Goal: Navigation & Orientation: Find specific page/section

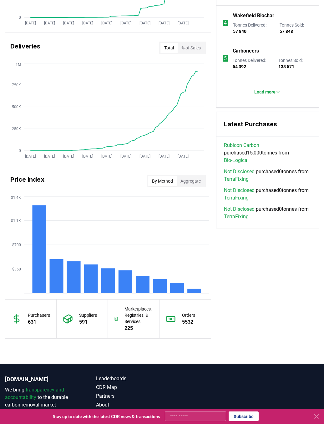
scroll to position [388, 0]
click at [126, 374] on div "[DOMAIN_NAME] We bring transparency and accountability to the durable carbon re…" at bounding box center [162, 409] width 324 height 91
click at [121, 379] on link "Leaderboards" at bounding box center [129, 379] width 66 height 8
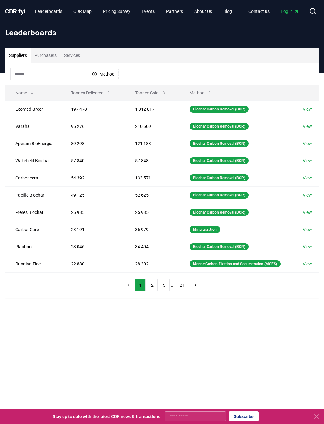
click at [152, 284] on button "2" at bounding box center [152, 285] width 11 height 13
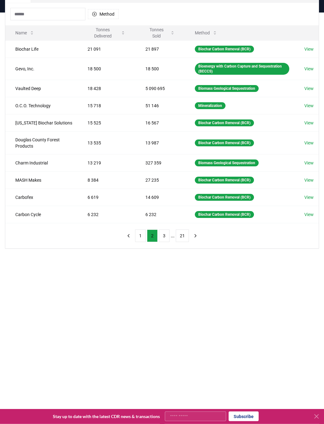
click at [164, 233] on button "3" at bounding box center [164, 236] width 11 height 13
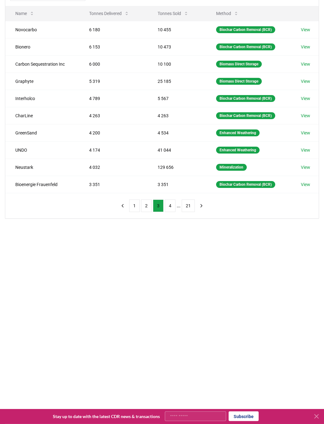
scroll to position [80, 0]
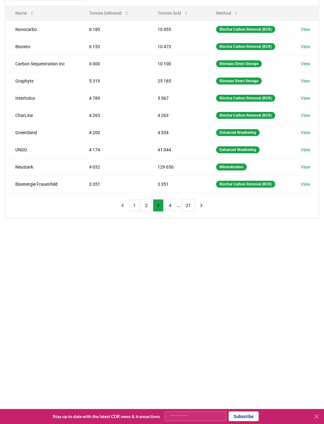
click at [171, 201] on button "4" at bounding box center [170, 205] width 11 height 13
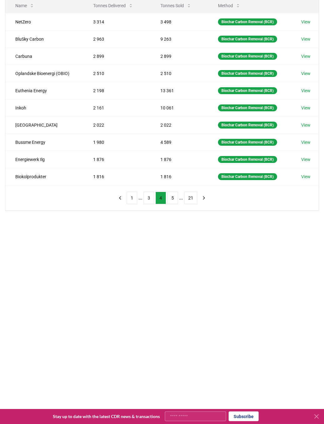
scroll to position [89, 0]
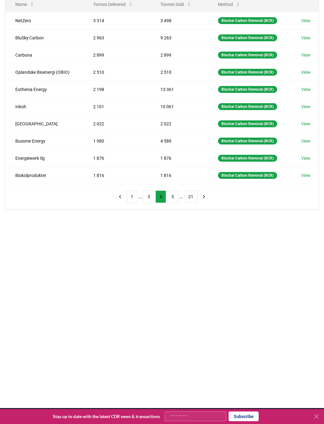
click at [172, 196] on button "5" at bounding box center [172, 197] width 11 height 13
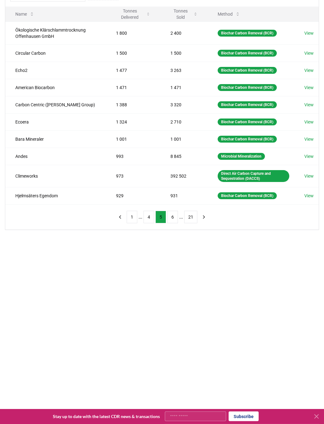
click at [173, 216] on button "6" at bounding box center [172, 217] width 11 height 13
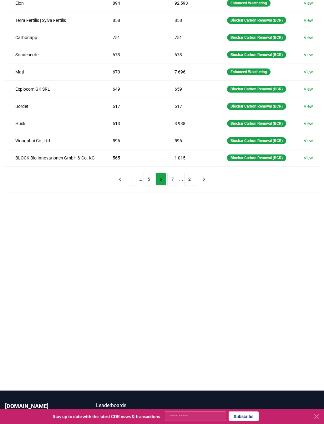
scroll to position [107, 0]
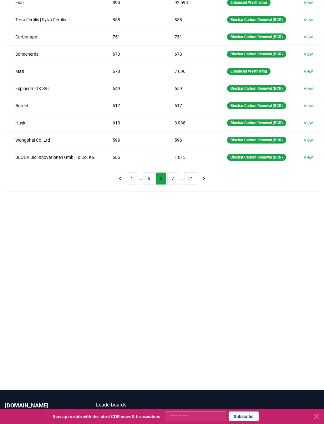
click at [169, 185] on button "7" at bounding box center [172, 178] width 11 height 13
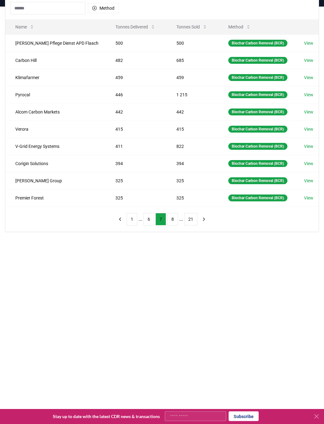
click at [169, 219] on button "8" at bounding box center [172, 219] width 11 height 13
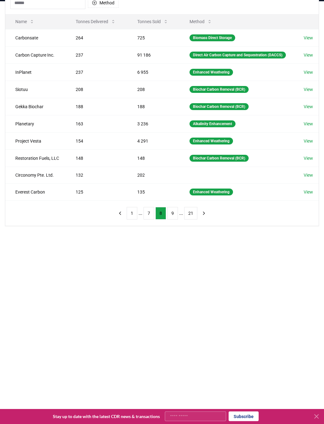
click at [173, 220] on button "9" at bounding box center [172, 213] width 11 height 13
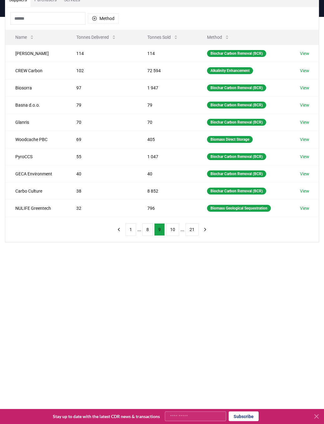
scroll to position [56, 0]
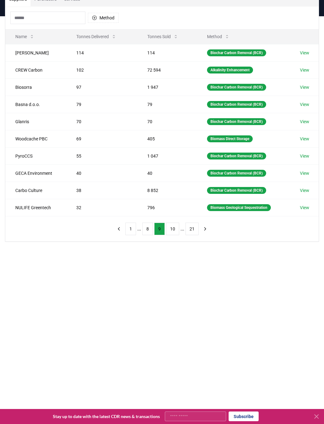
click at [175, 224] on button "10" at bounding box center [172, 229] width 13 height 13
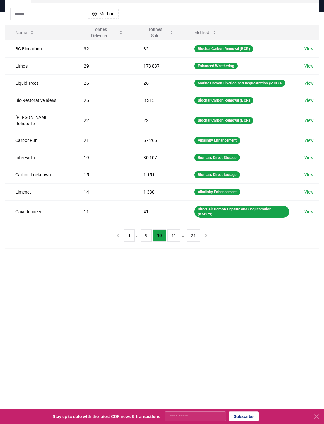
scroll to position [55, 0]
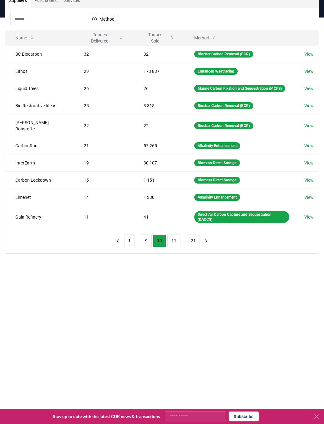
click at [171, 240] on button "11" at bounding box center [173, 241] width 13 height 13
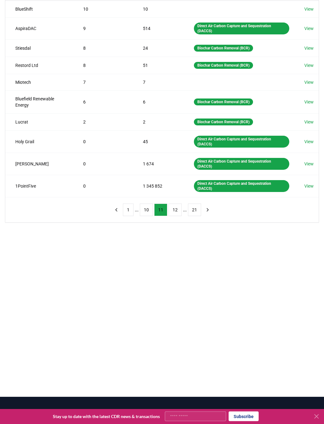
scroll to position [106, 0]
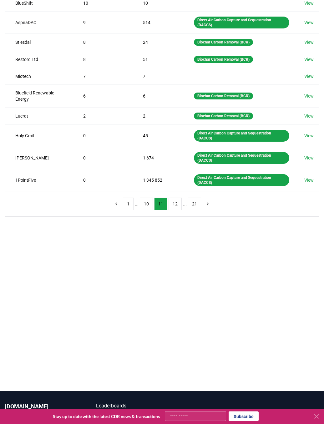
click at [173, 198] on button "12" at bounding box center [175, 204] width 13 height 13
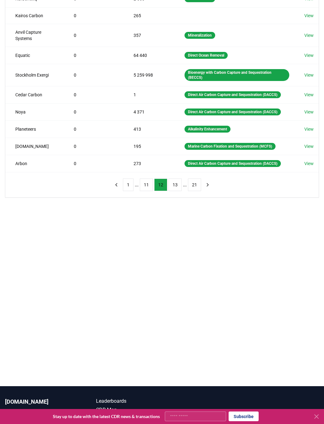
scroll to position [110, 0]
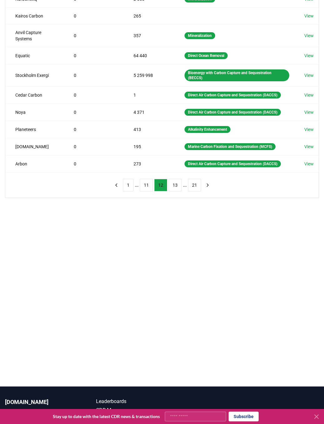
click at [173, 184] on button "13" at bounding box center [175, 185] width 13 height 13
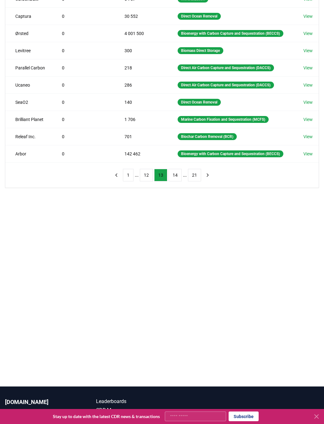
click at [174, 182] on button "14" at bounding box center [175, 175] width 13 height 13
